Goal: Navigation & Orientation: Go to known website

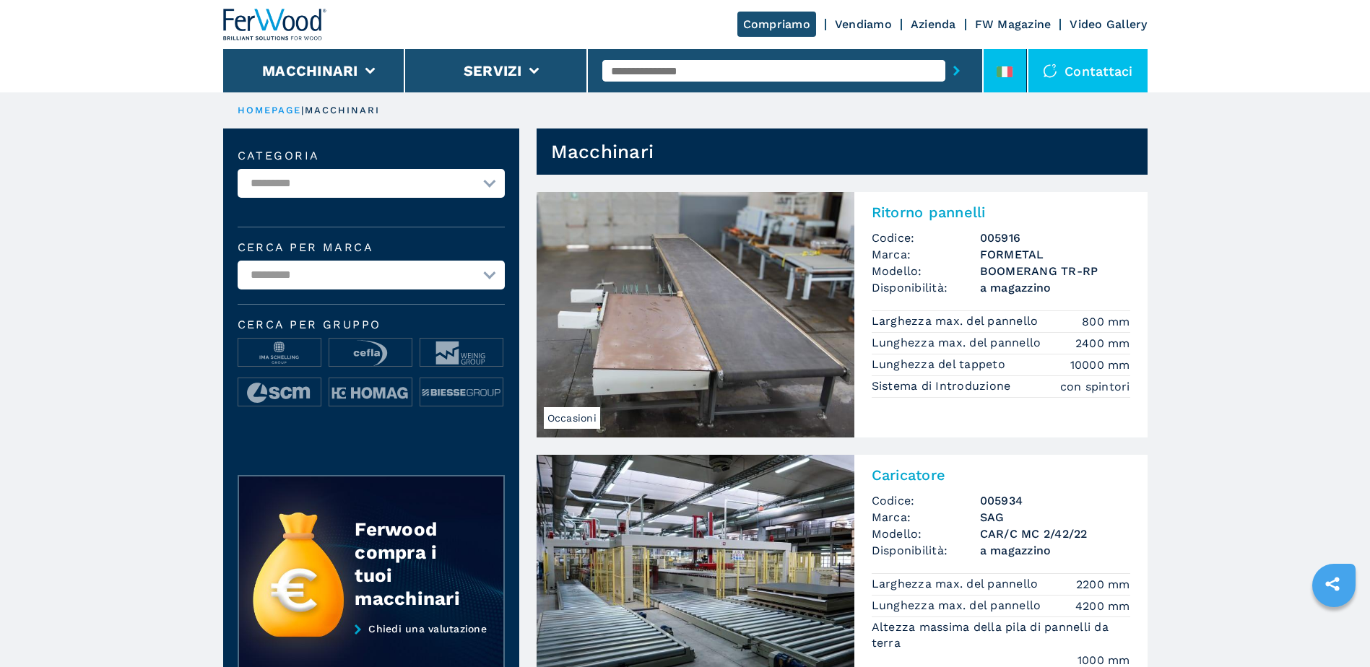
click at [1018, 90] on li at bounding box center [1005, 70] width 43 height 43
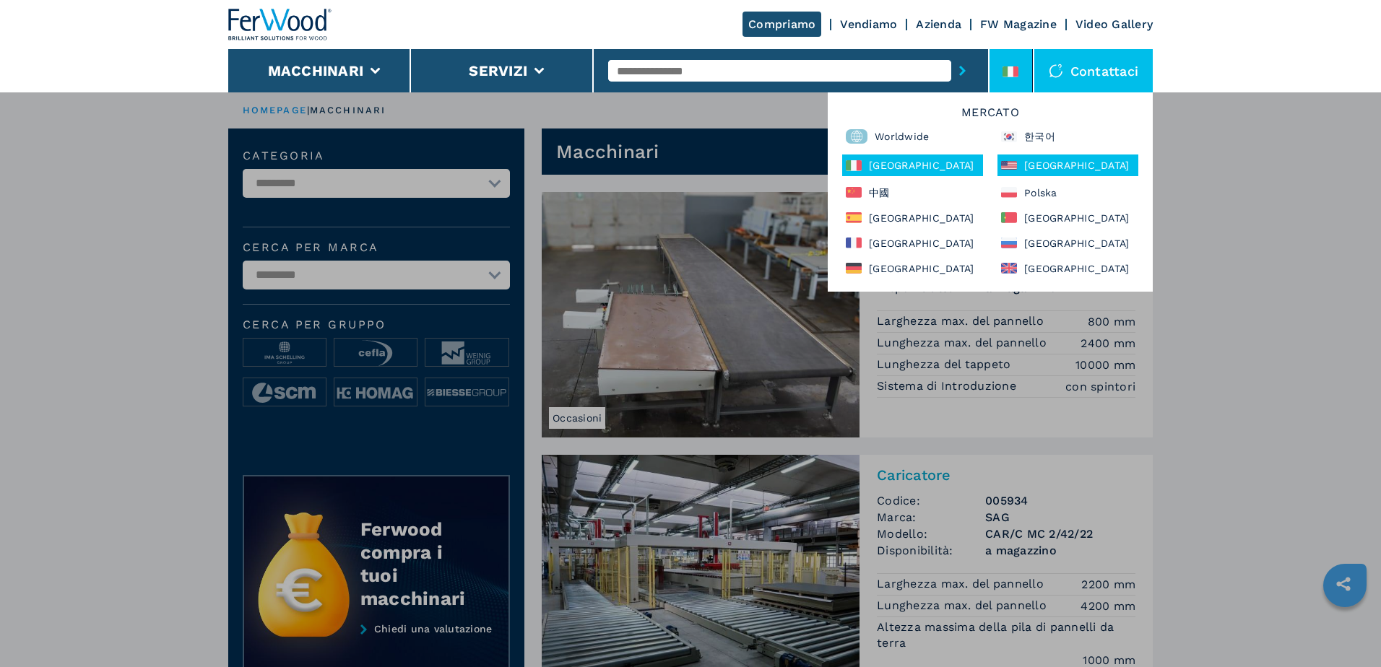
click at [1034, 163] on div "[GEOGRAPHIC_DATA]" at bounding box center [1067, 166] width 141 height 22
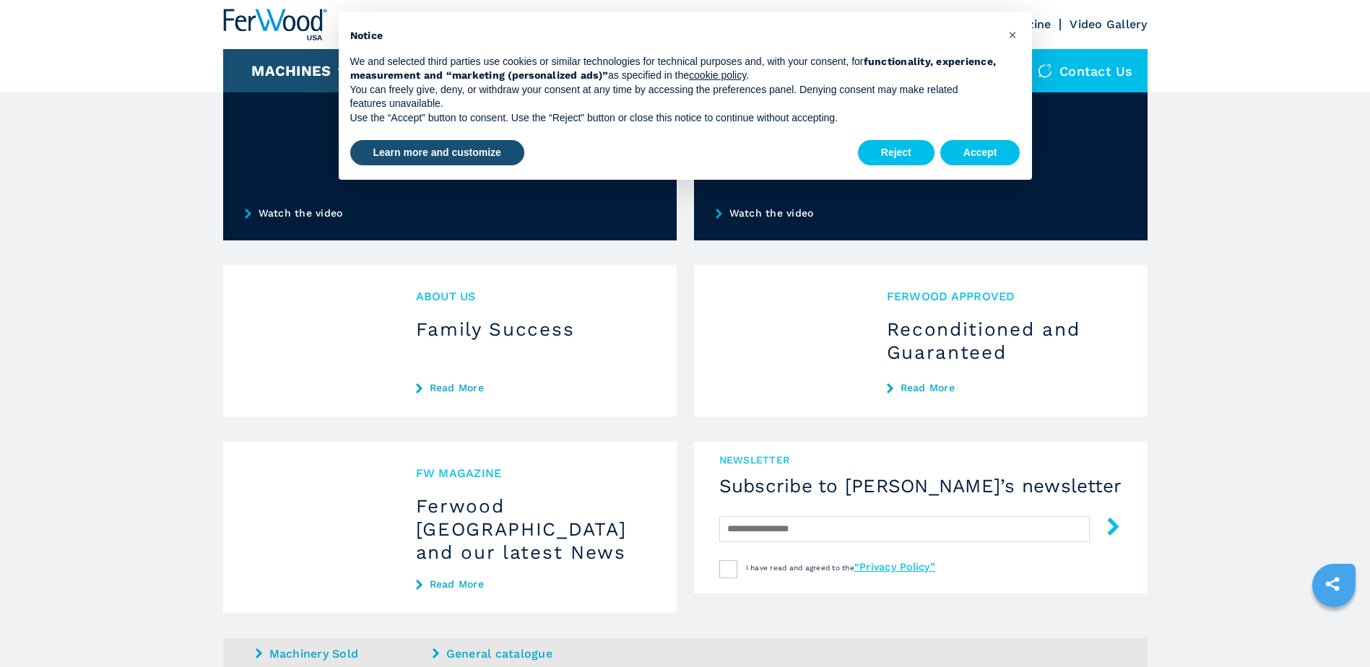
scroll to position [1196, 0]
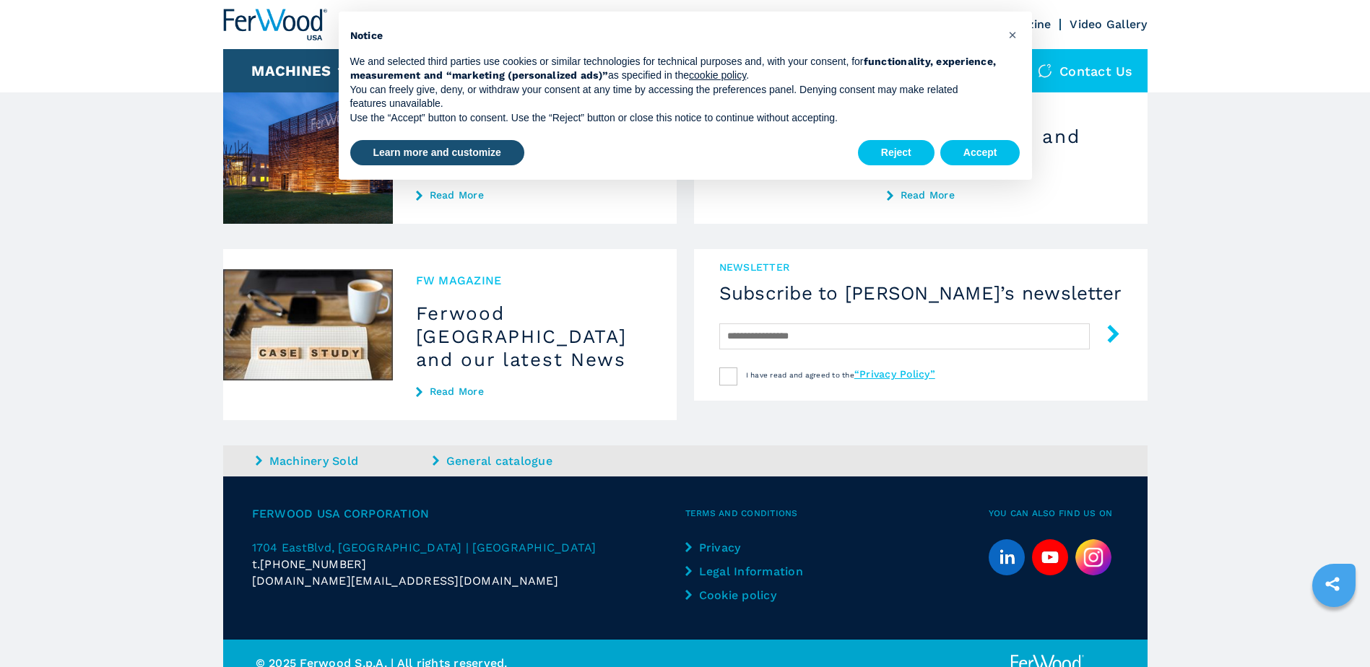
click at [1091, 541] on img at bounding box center [1093, 557] width 36 height 36
click at [1007, 37] on button "×" at bounding box center [1013, 34] width 23 height 23
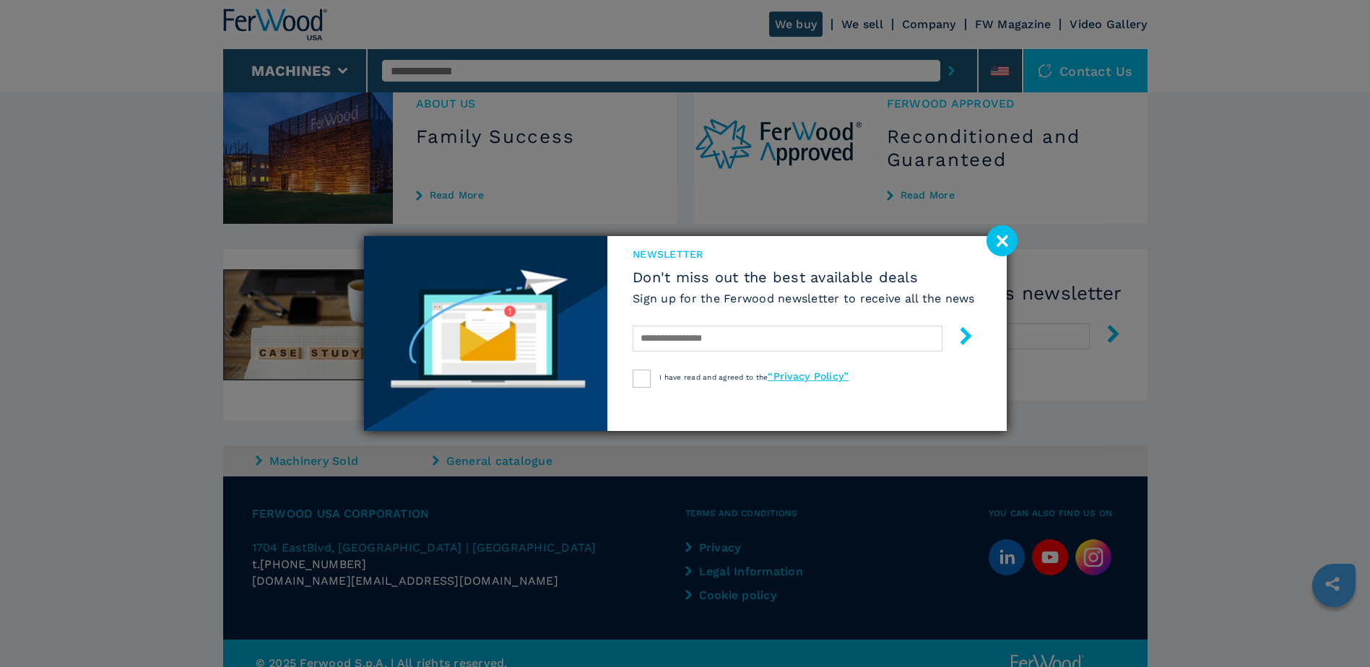
click at [1004, 236] on image at bounding box center [1001, 240] width 31 height 31
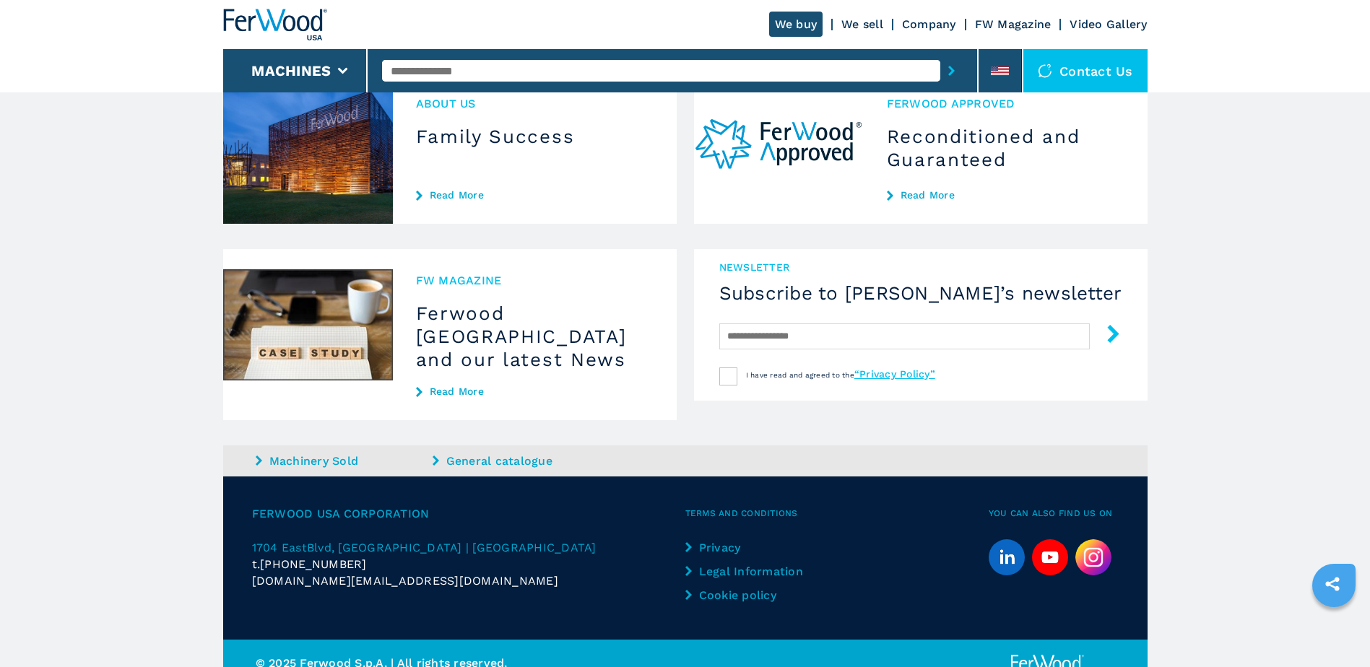
click at [1095, 545] on img at bounding box center [1093, 557] width 36 height 36
